Goal: Transaction & Acquisition: Purchase product/service

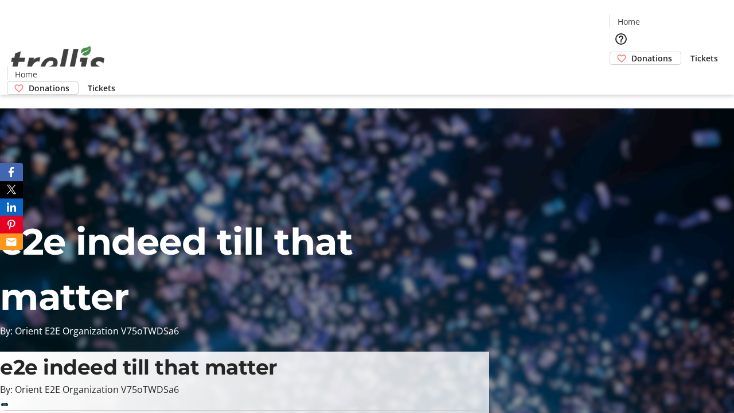
click at [631, 52] on span "Donations" at bounding box center [651, 58] width 41 height 12
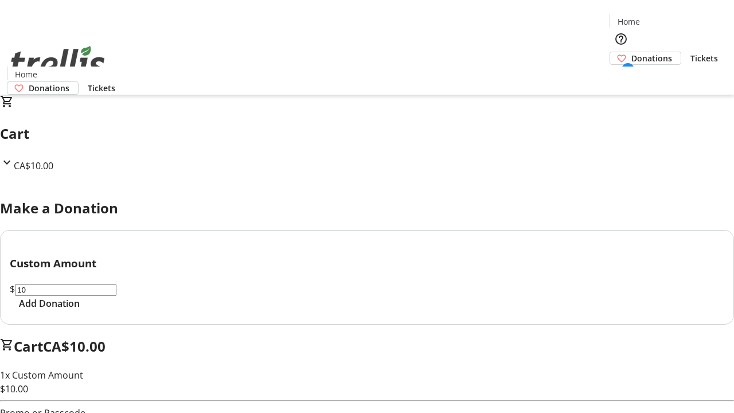
select select "CA"
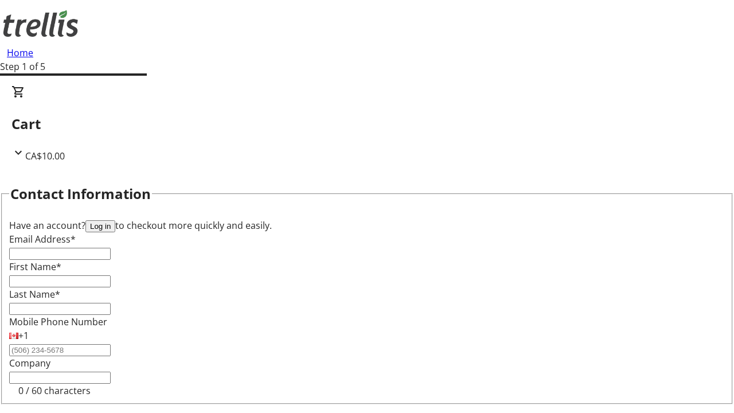
click at [115, 220] on button "Log in" at bounding box center [100, 226] width 30 height 12
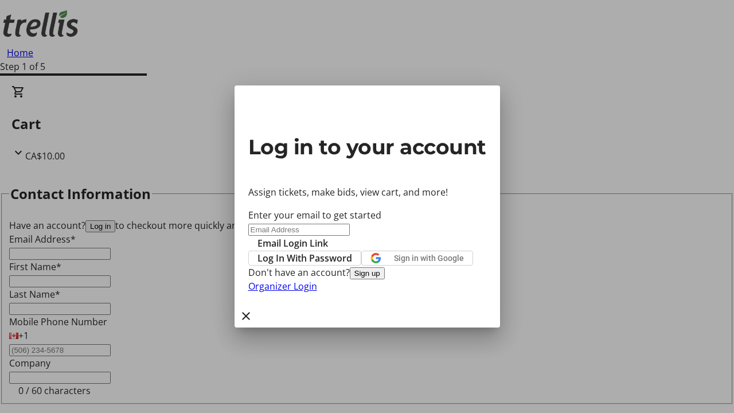
click at [385, 279] on button "Sign up" at bounding box center [367, 273] width 35 height 12
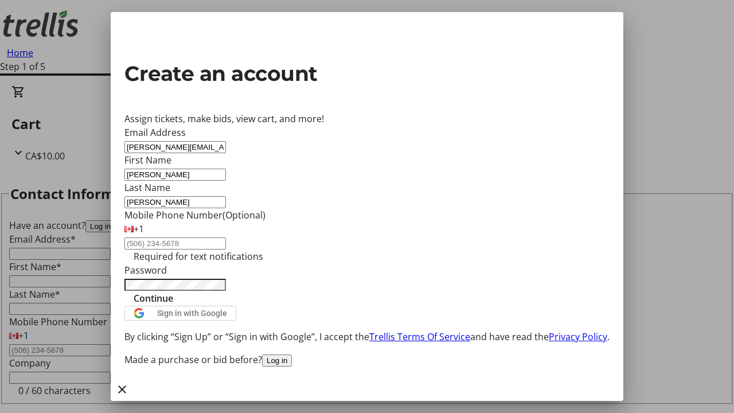
type input "[PERSON_NAME]"
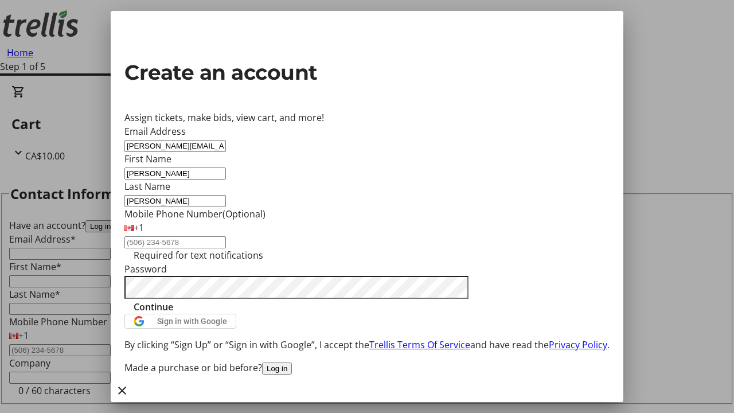
click at [173, 314] on span "Continue" at bounding box center [154, 307] width 40 height 14
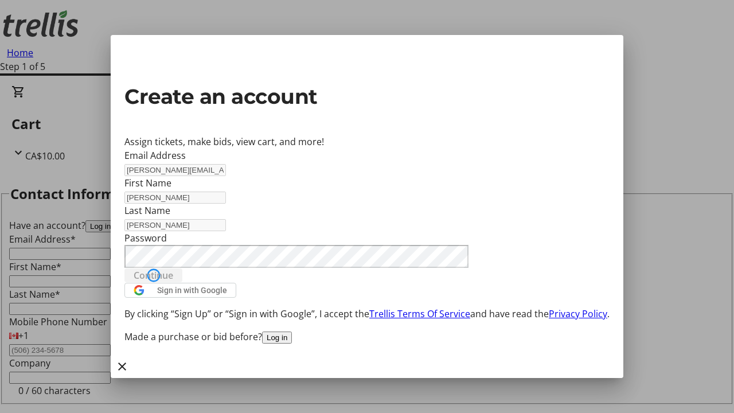
type input "[PERSON_NAME][EMAIL_ADDRESS][DOMAIN_NAME]"
type input "[PERSON_NAME]"
select select "CA"
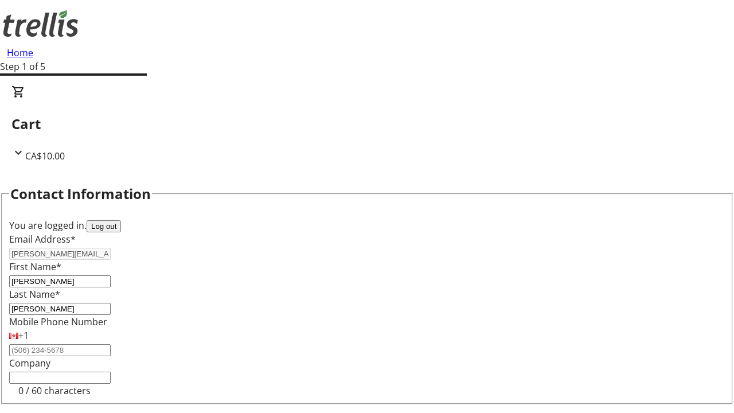
type input "[STREET_ADDRESS][PERSON_NAME]"
type input "Kelowna"
select select "BC"
type input "Kelowna"
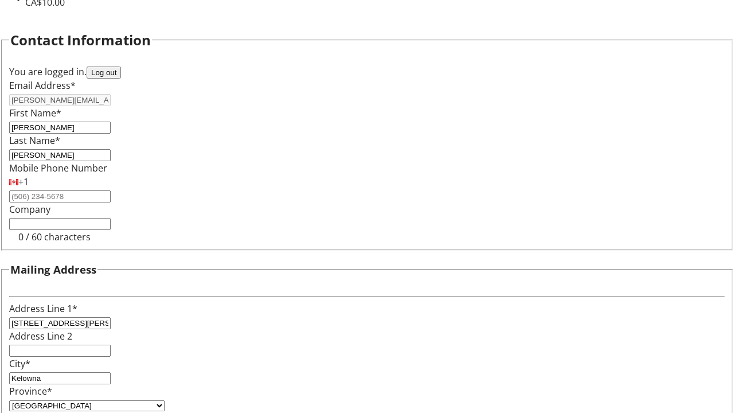
type input "V1Y 0C2"
select select "BC"
select select "CA"
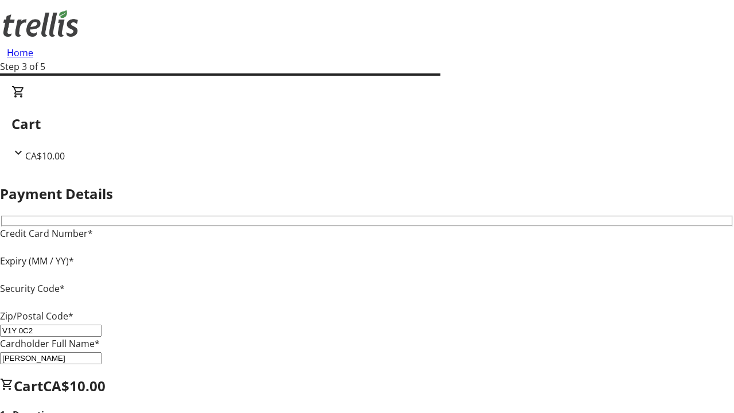
type input "V1Y 0C2"
